Goal: Transaction & Acquisition: Download file/media

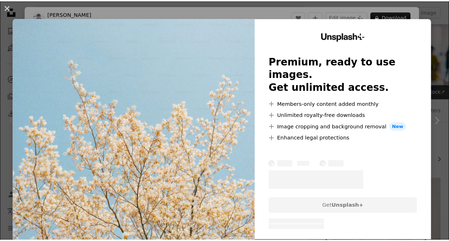
scroll to position [136, 0]
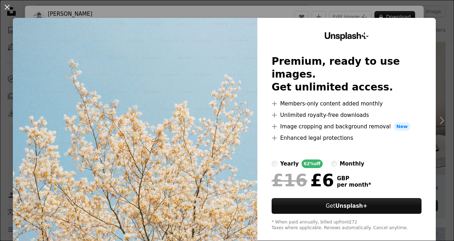
click at [217, 35] on img at bounding box center [135, 131] width 245 height 227
click at [11, 6] on button "An X shape" at bounding box center [7, 7] width 9 height 9
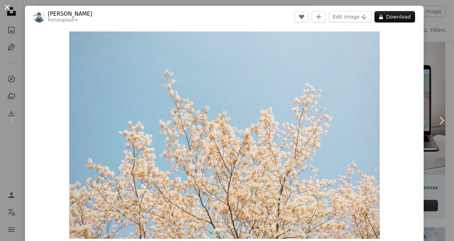
click at [10, 6] on button "An X shape" at bounding box center [7, 7] width 9 height 9
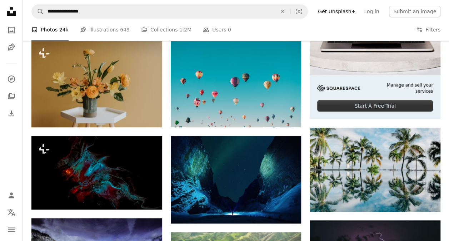
scroll to position [238, 0]
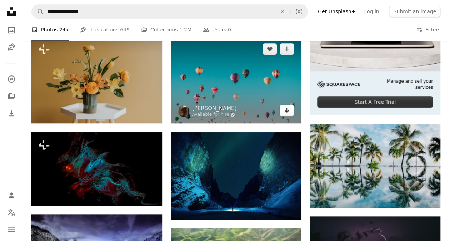
click at [291, 111] on link "Arrow pointing down" at bounding box center [287, 110] width 14 height 11
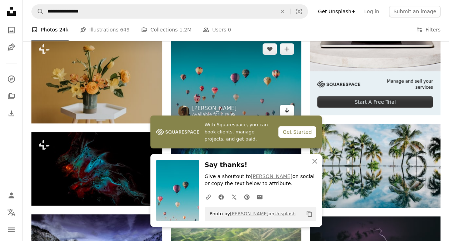
click at [291, 111] on link "Arrow pointing down" at bounding box center [287, 110] width 14 height 11
